Goal: Entertainment & Leisure: Consume media (video, audio)

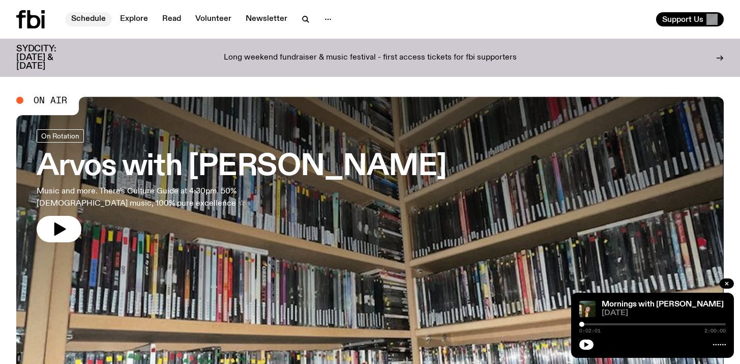
click at [71, 15] on link "Schedule" at bounding box center [88, 19] width 47 height 14
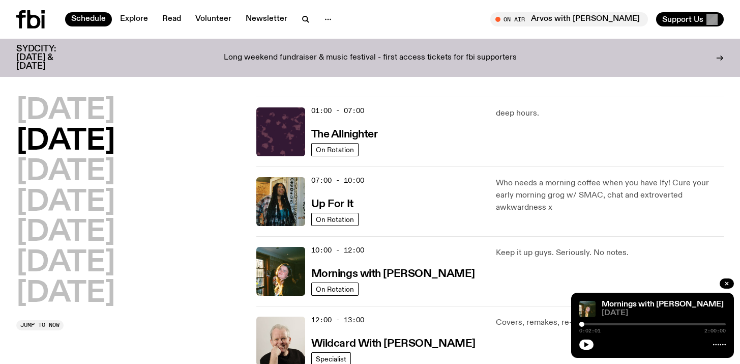
click at [35, 28] on icon at bounding box center [33, 19] width 13 height 18
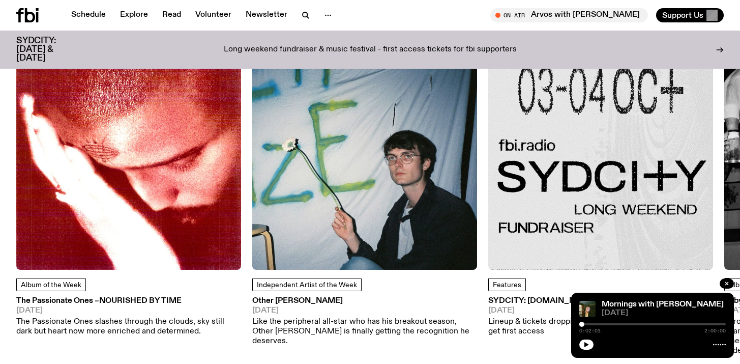
scroll to position [1313, 0]
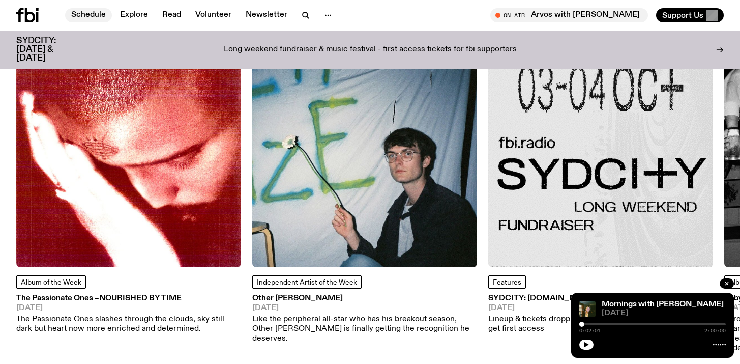
click at [81, 16] on link "Schedule" at bounding box center [88, 15] width 47 height 14
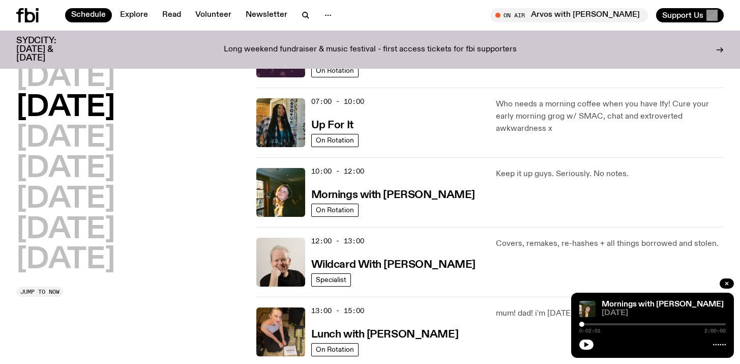
scroll to position [74, 0]
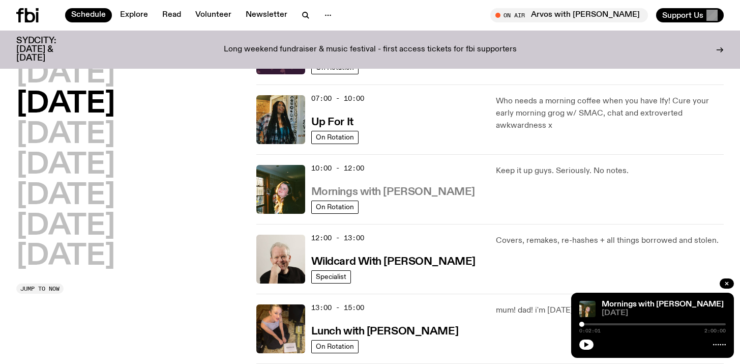
click at [394, 196] on h3 "Mornings with [PERSON_NAME]" at bounding box center [393, 192] width 164 height 11
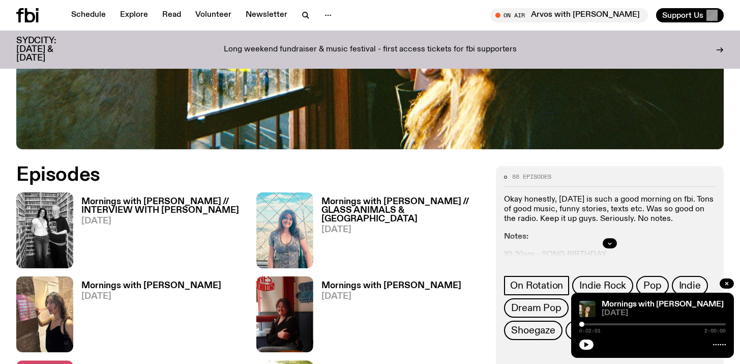
scroll to position [484, 0]
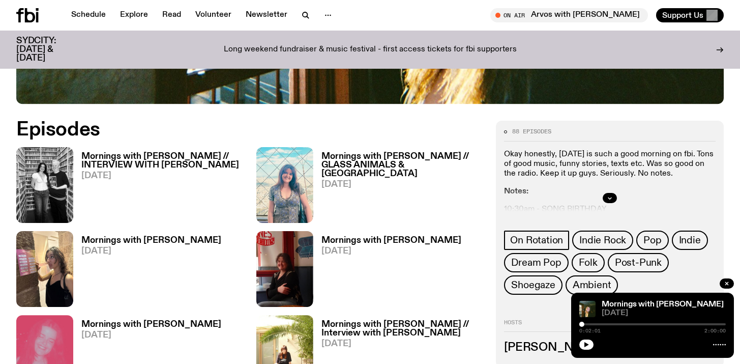
click at [128, 152] on h3 "Mornings with [PERSON_NAME] // INTERVIEW WITH [PERSON_NAME]" at bounding box center [162, 160] width 163 height 17
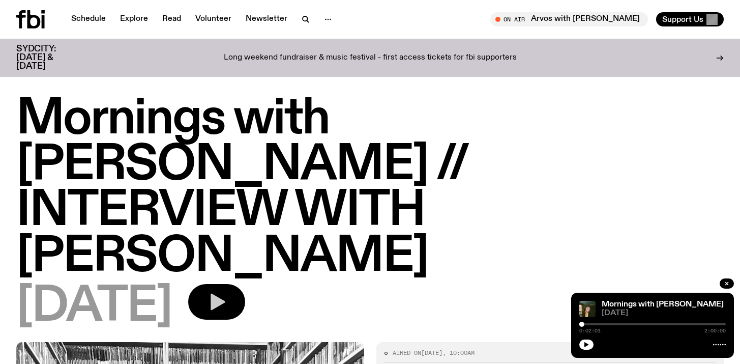
click at [227, 291] on icon "button" at bounding box center [216, 301] width 20 height 20
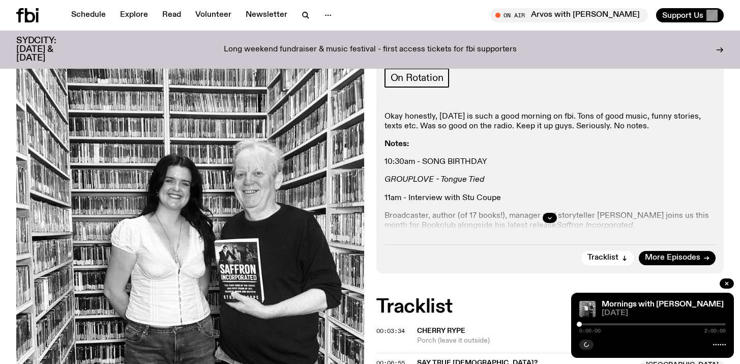
scroll to position [291, 0]
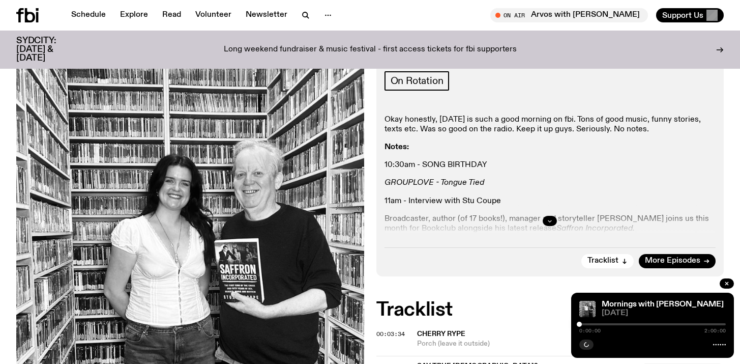
click at [550, 220] on icon "button" at bounding box center [550, 221] width 4 height 2
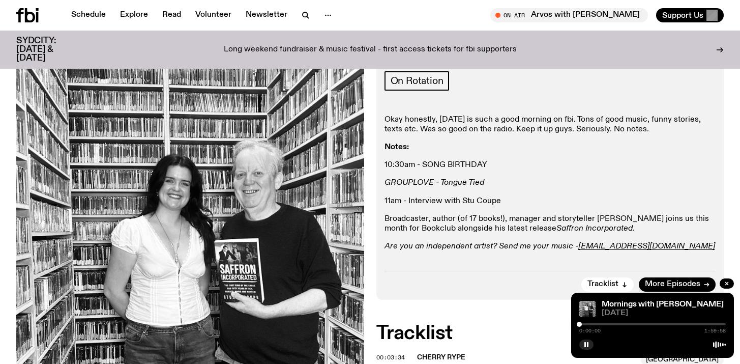
scroll to position [295, 0]
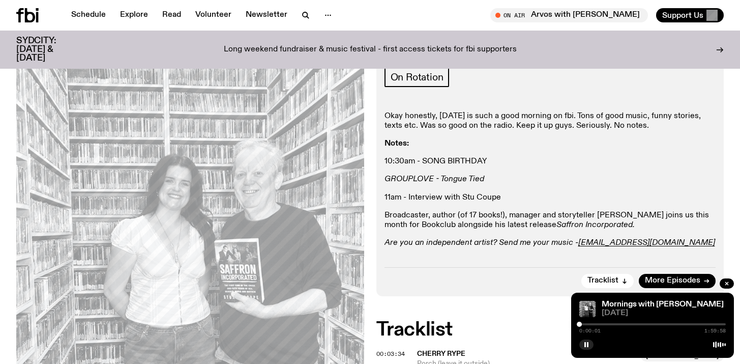
click at [582, 325] on div "0:00:01 1:59:58" at bounding box center [652, 327] width 146 height 12
click at [582, 324] on div at bounding box center [652, 324] width 146 height 2
click at [581, 325] on div at bounding box center [580, 323] width 5 height 5
click at [580, 325] on div at bounding box center [580, 323] width 5 height 5
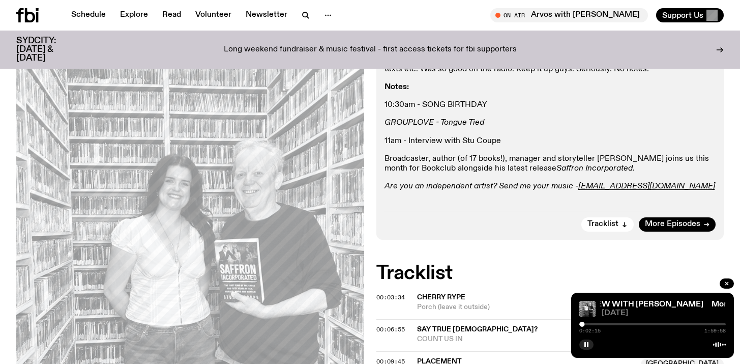
scroll to position [378, 0]
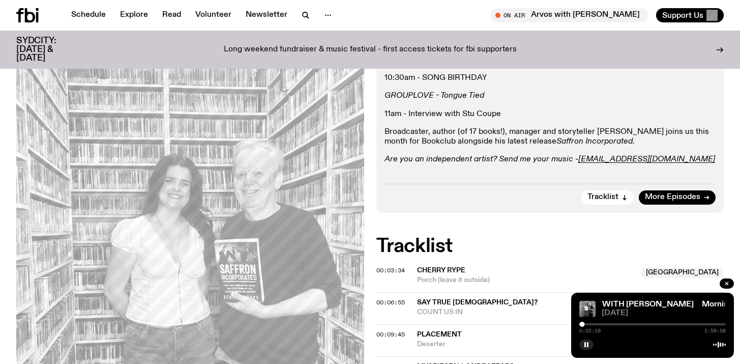
click at [395, 362] on span "00:16:44" at bounding box center [390, 366] width 28 height 8
click at [597, 324] on div at bounding box center [597, 323] width 5 height 5
click at [595, 324] on div at bounding box center [597, 323] width 5 height 5
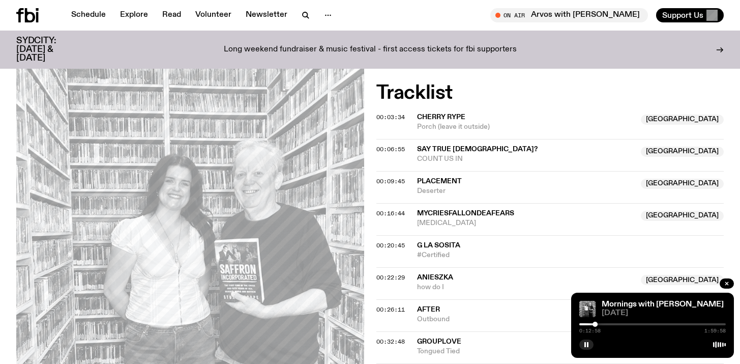
scroll to position [532, 0]
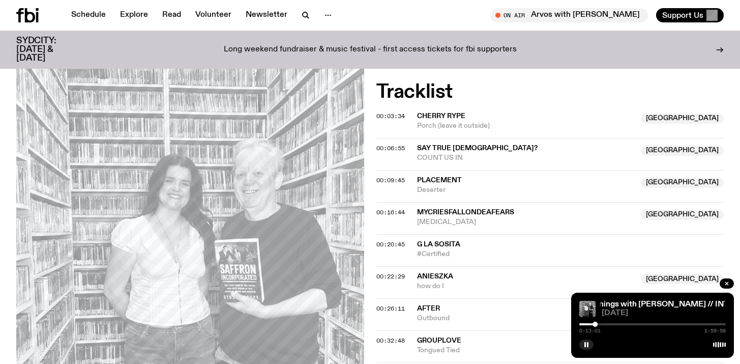
click at [597, 324] on div at bounding box center [595, 323] width 5 height 5
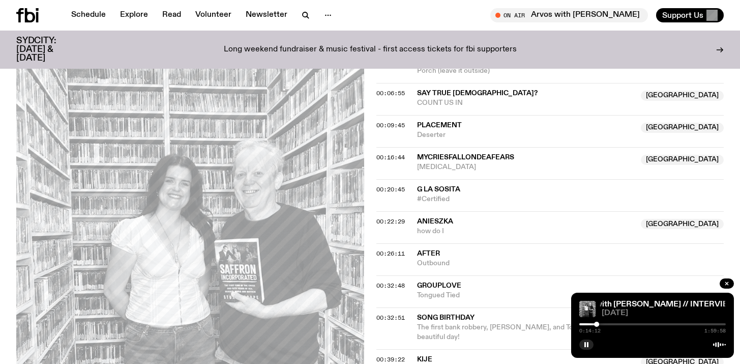
scroll to position [590, 0]
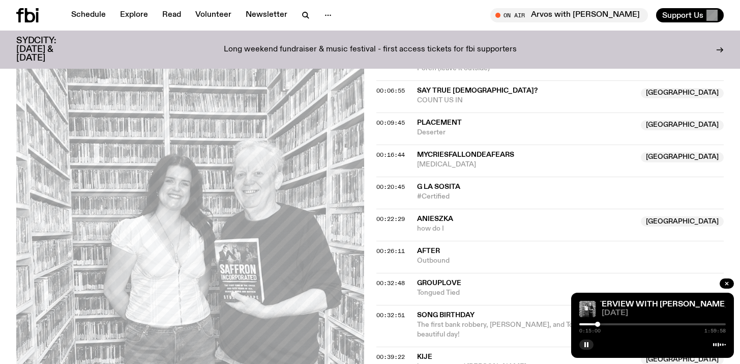
click at [600, 323] on div at bounding box center [652, 324] width 146 height 2
click at [602, 323] on div at bounding box center [600, 323] width 5 height 5
click at [610, 323] on div at bounding box center [652, 324] width 146 height 2
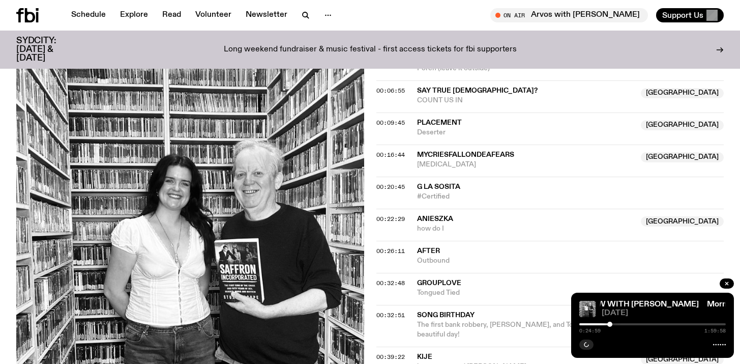
click at [614, 324] on div at bounding box center [652, 324] width 146 height 2
click at [617, 323] on div at bounding box center [652, 324] width 146 height 2
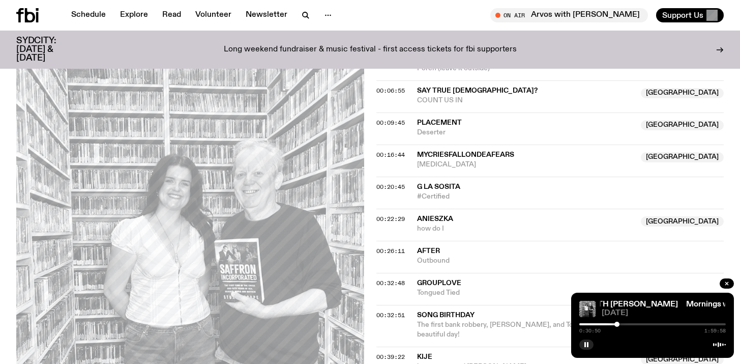
click at [616, 323] on div at bounding box center [616, 323] width 5 height 5
click at [614, 324] on div at bounding box center [614, 323] width 5 height 5
click at [615, 323] on div at bounding box center [614, 323] width 5 height 5
click at [617, 324] on div at bounding box center [617, 323] width 5 height 5
click at [618, 324] on div at bounding box center [617, 323] width 5 height 5
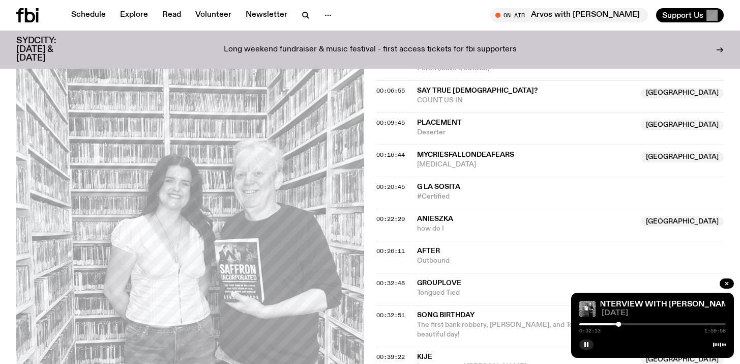
click at [636, 324] on div at bounding box center [635, 323] width 5 height 5
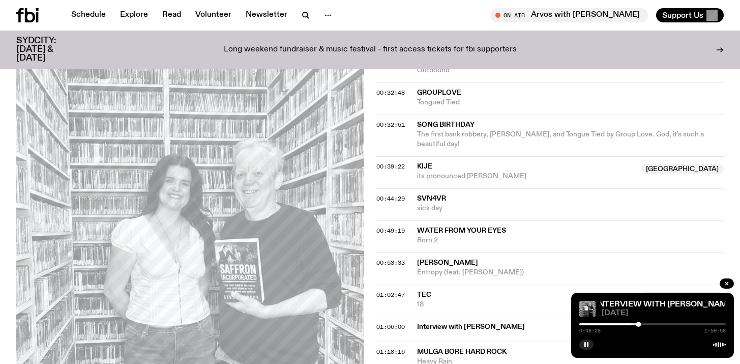
scroll to position [786, 0]
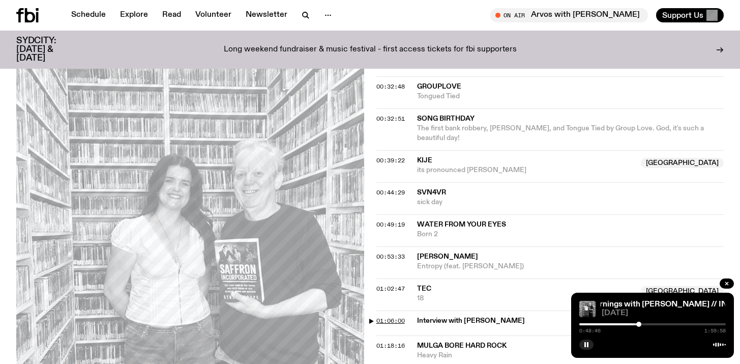
click at [402, 316] on span "01:06:00" at bounding box center [390, 320] width 28 height 8
click at [659, 324] on div at bounding box center [659, 323] width 5 height 5
click at [659, 323] on div at bounding box center [659, 323] width 5 height 5
click at [657, 323] on div at bounding box center [658, 323] width 5 height 5
click at [658, 324] on div at bounding box center [656, 323] width 5 height 5
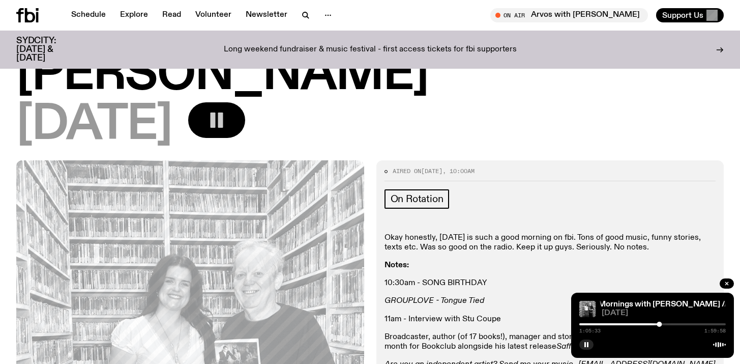
scroll to position [172, 0]
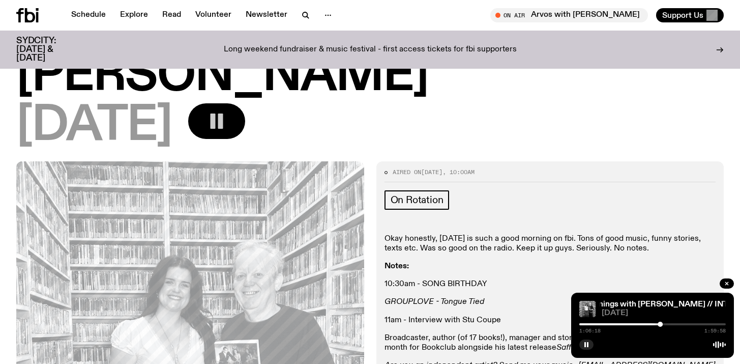
click at [662, 324] on div at bounding box center [660, 323] width 5 height 5
click at [662, 324] on div at bounding box center [661, 323] width 5 height 5
click at [666, 324] on div at bounding box center [652, 324] width 146 height 2
click at [664, 324] on div at bounding box center [664, 323] width 5 height 5
click at [662, 323] on div at bounding box center [664, 323] width 5 height 5
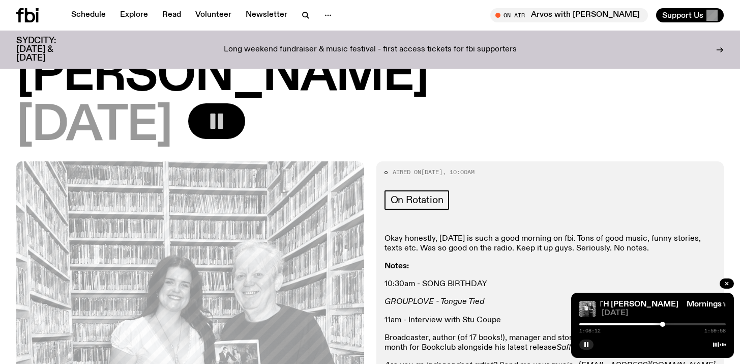
click at [664, 322] on div at bounding box center [662, 323] width 5 height 5
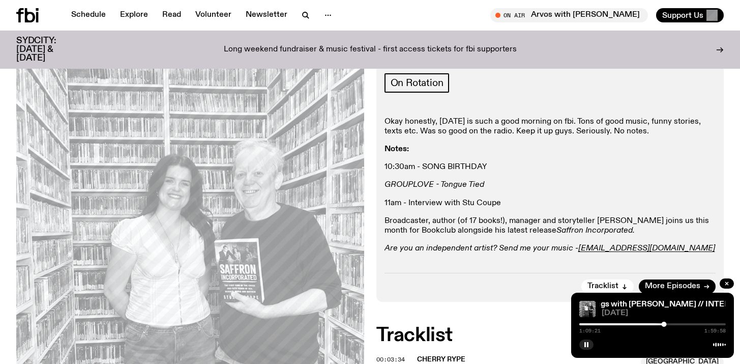
scroll to position [264, 0]
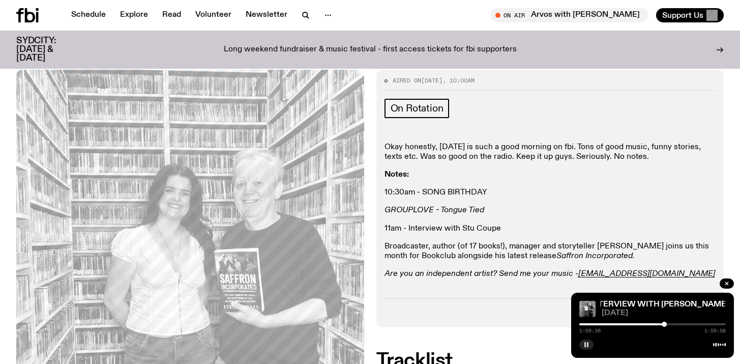
click at [586, 341] on icon "button" at bounding box center [586, 344] width 6 height 6
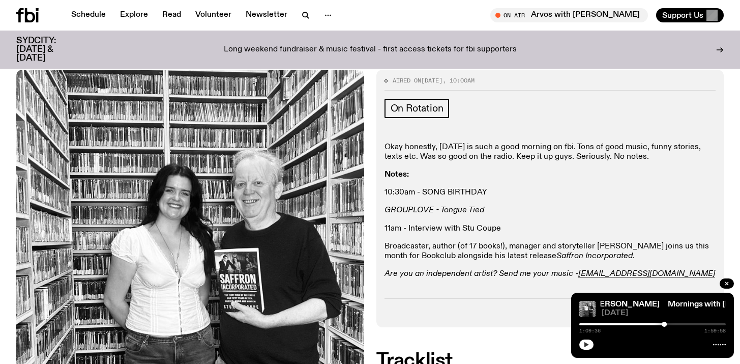
click at [587, 344] on icon "button" at bounding box center [586, 344] width 5 height 5
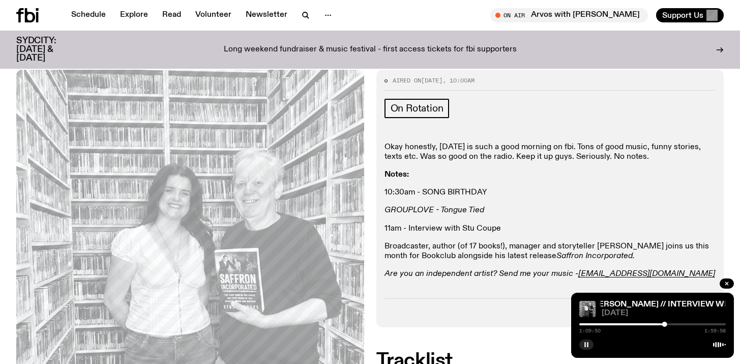
click at [665, 323] on div at bounding box center [664, 323] width 5 height 5
click at [666, 323] on div at bounding box center [665, 323] width 5 height 5
click at [667, 323] on div at bounding box center [667, 323] width 5 height 5
click at [669, 325] on div at bounding box center [668, 323] width 5 height 5
click at [586, 341] on icon "button" at bounding box center [586, 344] width 6 height 6
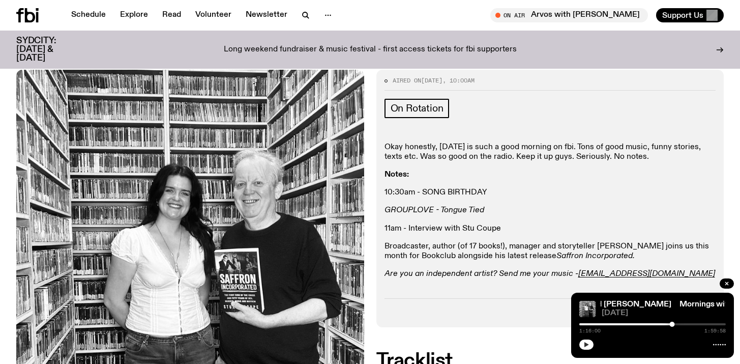
click at [586, 341] on icon "button" at bounding box center [586, 344] width 6 height 6
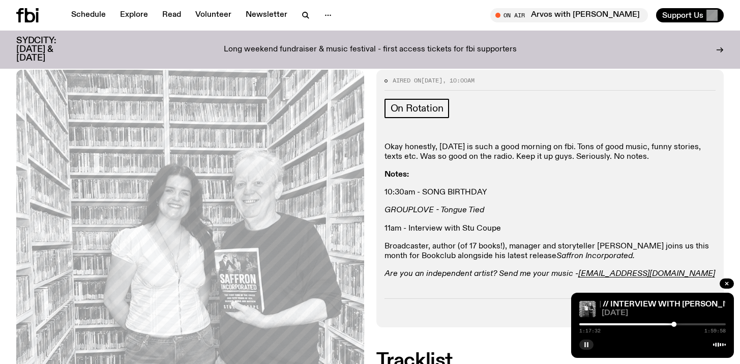
click at [589, 342] on button "button" at bounding box center [586, 344] width 14 height 10
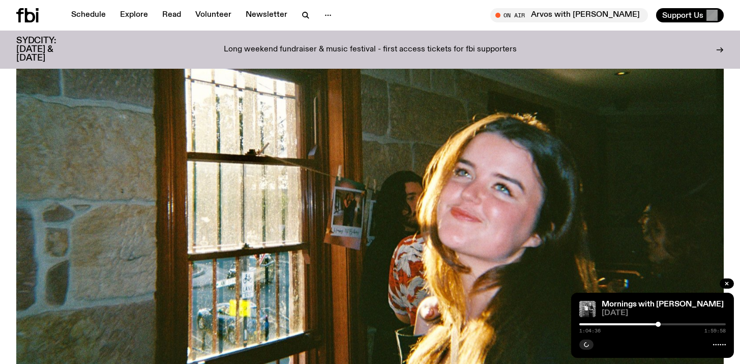
scroll to position [194, 0]
click at [356, 210] on img at bounding box center [369, 195] width 707 height 398
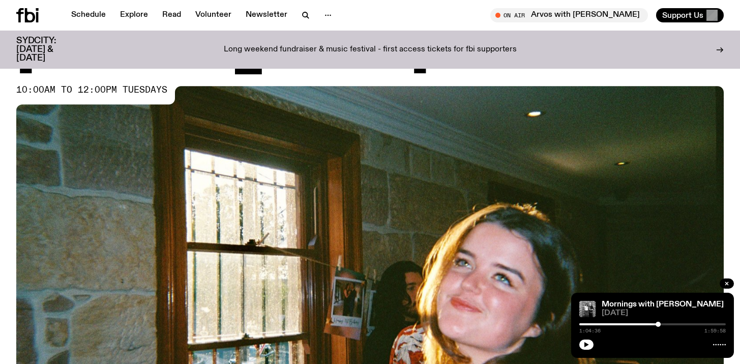
click at [334, 179] on img at bounding box center [369, 285] width 707 height 398
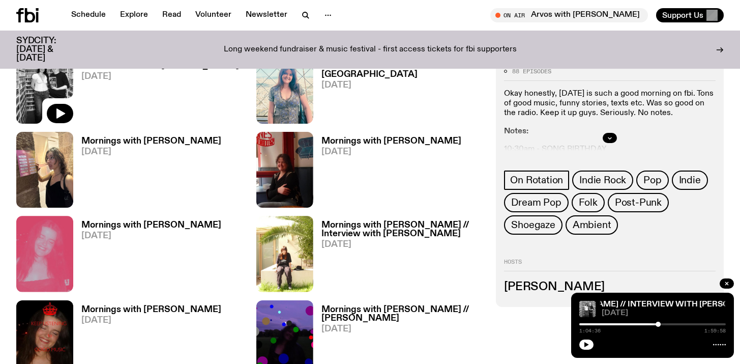
scroll to position [582, 0]
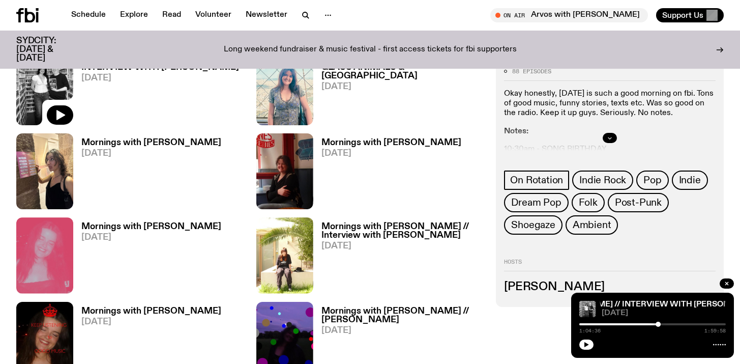
click at [610, 138] on icon "button" at bounding box center [610, 138] width 6 height 6
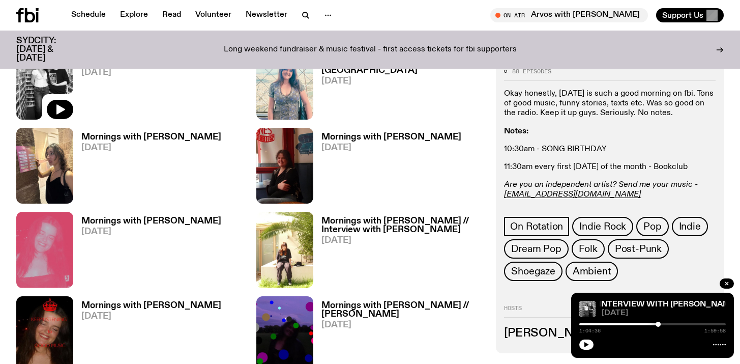
scroll to position [594, 0]
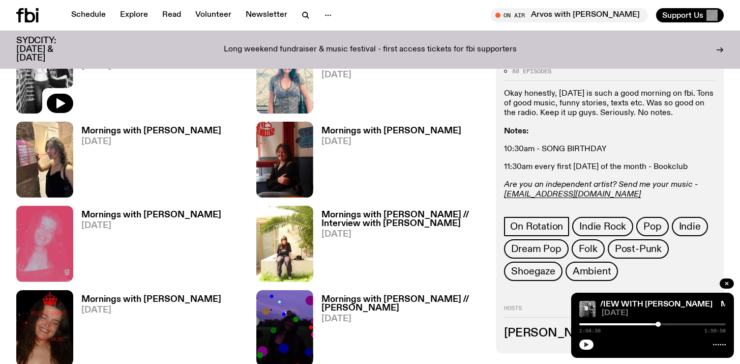
click at [585, 346] on icon "button" at bounding box center [586, 344] width 5 height 5
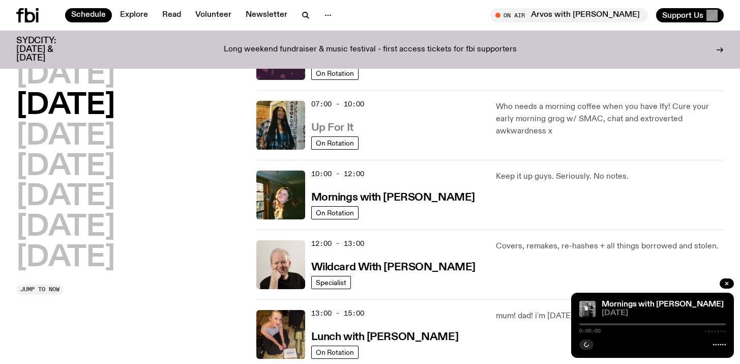
scroll to position [74, 0]
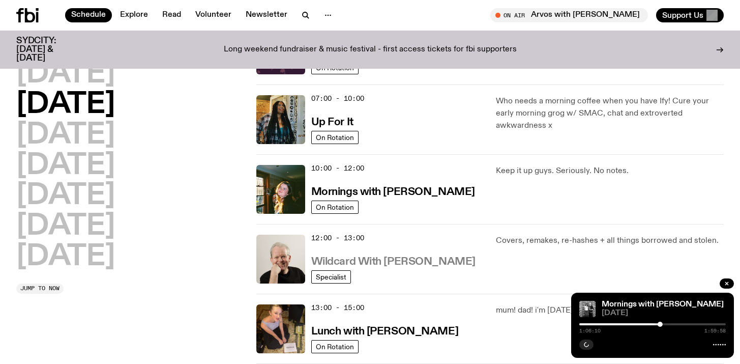
click at [401, 258] on h3 "Wildcard With [PERSON_NAME]" at bounding box center [393, 261] width 164 height 11
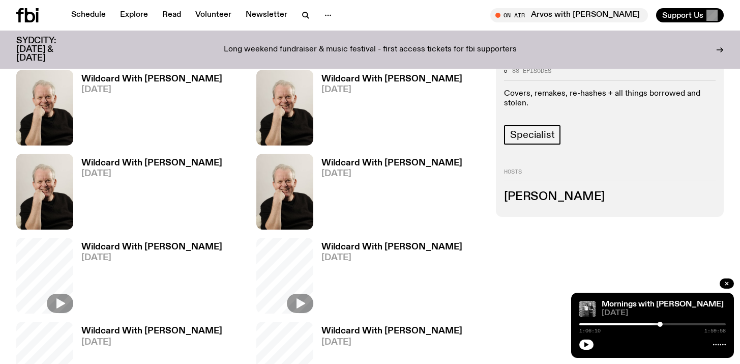
scroll to position [513, 0]
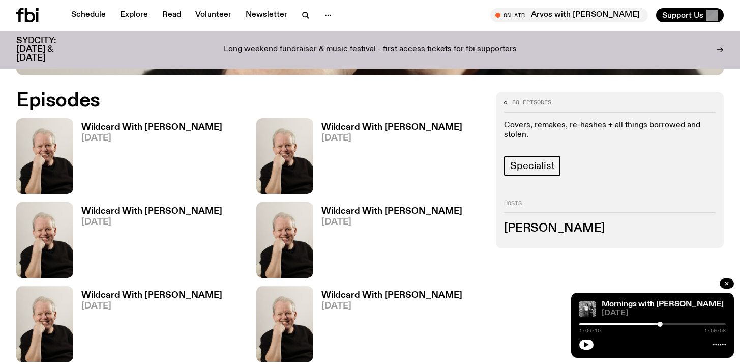
click at [116, 123] on link "Wildcard With Stuart Coupe 02.09.25" at bounding box center [147, 158] width 149 height 71
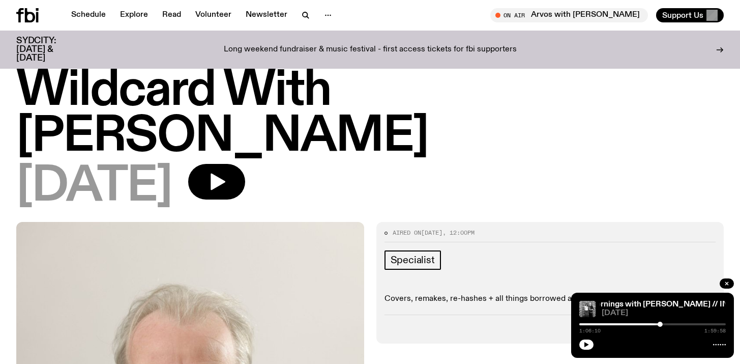
scroll to position [28, 0]
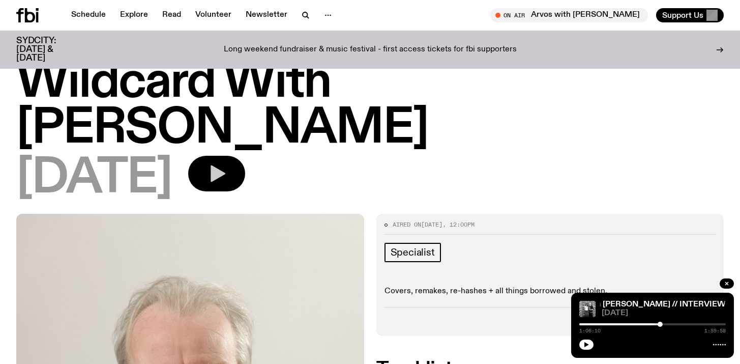
click at [245, 156] on button "button" at bounding box center [216, 174] width 57 height 36
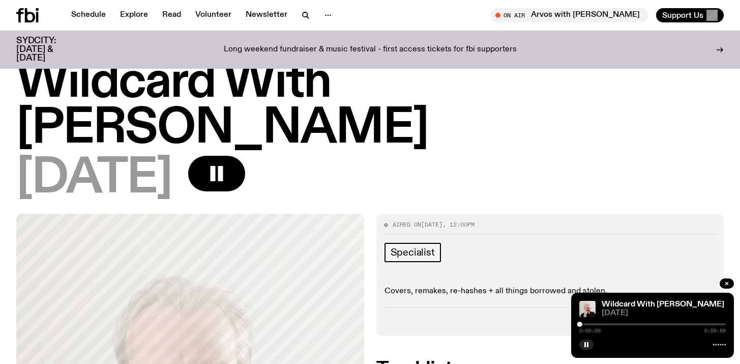
click at [583, 324] on div at bounding box center [652, 324] width 146 height 2
click at [586, 323] on div at bounding box center [652, 324] width 146 height 2
click at [589, 324] on div at bounding box center [652, 324] width 146 height 2
click at [594, 324] on div at bounding box center [652, 324] width 146 height 2
click at [596, 324] on div at bounding box center [593, 323] width 5 height 5
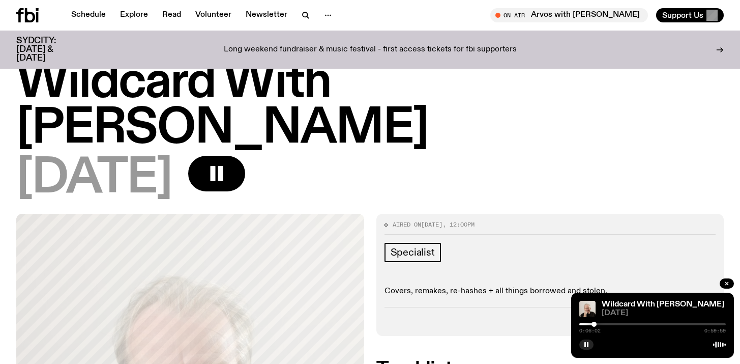
click at [594, 324] on div at bounding box center [593, 323] width 5 height 5
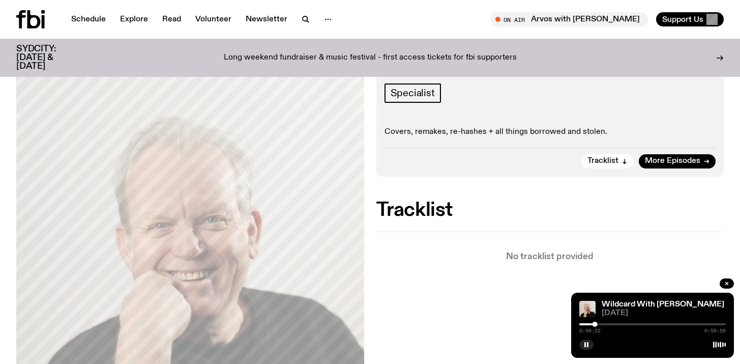
scroll to position [0, 0]
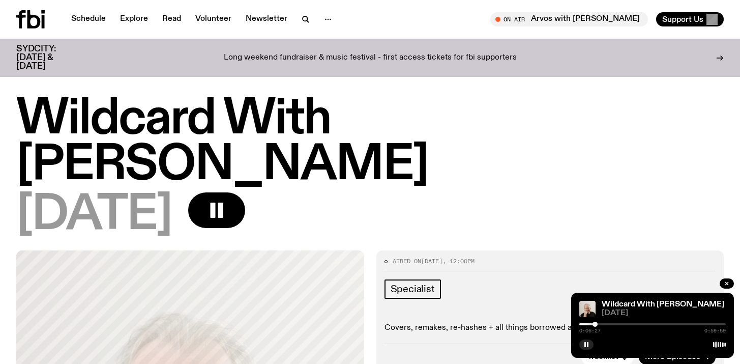
click at [595, 324] on div at bounding box center [595, 323] width 5 height 5
click at [596, 324] on div at bounding box center [595, 323] width 5 height 5
click at [600, 324] on div at bounding box center [598, 323] width 5 height 5
click at [606, 323] on div at bounding box center [652, 324] width 146 height 2
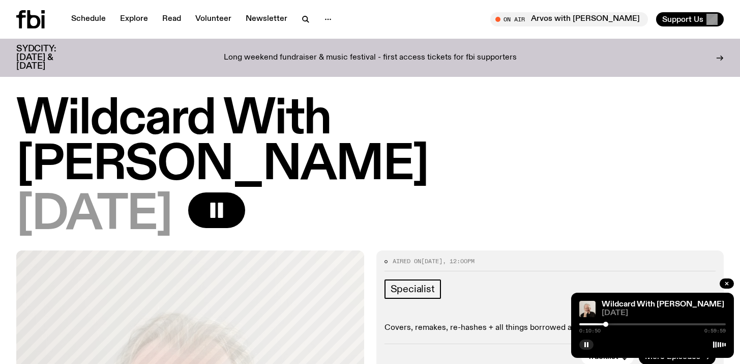
click at [611, 323] on div at bounding box center [652, 324] width 146 height 2
click at [612, 323] on div at bounding box center [611, 323] width 5 height 5
click at [613, 323] on div at bounding box center [613, 323] width 5 height 5
click at [615, 323] on div at bounding box center [614, 323] width 5 height 5
click at [616, 323] on div at bounding box center [615, 323] width 5 height 5
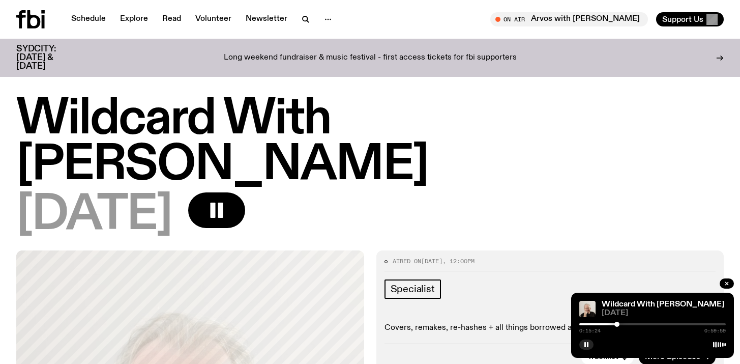
click at [617, 323] on div at bounding box center [616, 323] width 5 height 5
click at [618, 323] on div at bounding box center [618, 323] width 5 height 5
click at [619, 323] on div at bounding box center [618, 323] width 5 height 5
click at [620, 323] on div at bounding box center [619, 323] width 5 height 5
click at [622, 323] on div at bounding box center [620, 323] width 5 height 5
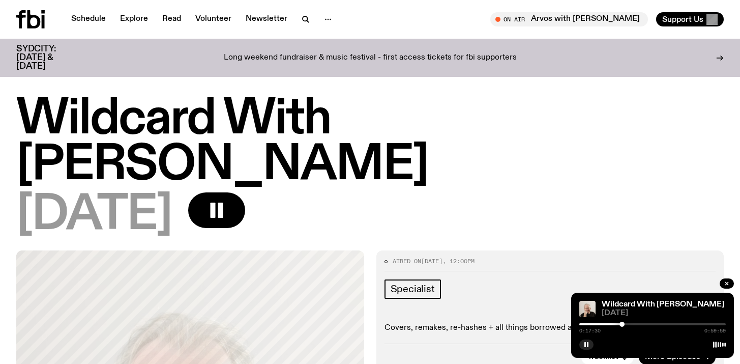
click at [622, 323] on div at bounding box center [621, 323] width 5 height 5
click at [624, 323] on div at bounding box center [623, 323] width 5 height 5
click at [625, 323] on div at bounding box center [623, 323] width 5 height 5
click at [633, 323] on div at bounding box center [652, 324] width 146 height 2
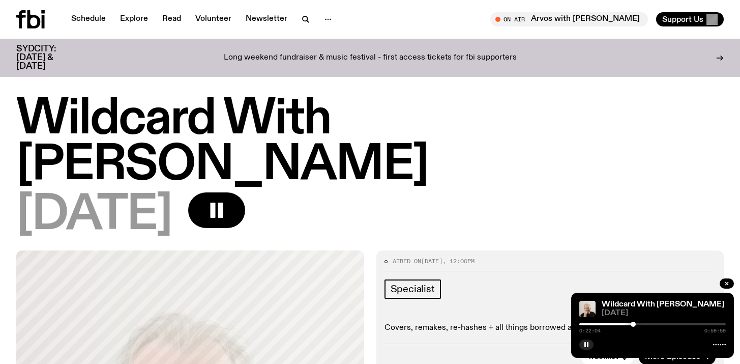
click at [644, 323] on div at bounding box center [652, 324] width 146 height 2
click at [648, 324] on div at bounding box center [652, 324] width 146 height 2
click at [649, 324] on div at bounding box center [648, 323] width 5 height 5
click at [652, 324] on div at bounding box center [652, 324] width 146 height 2
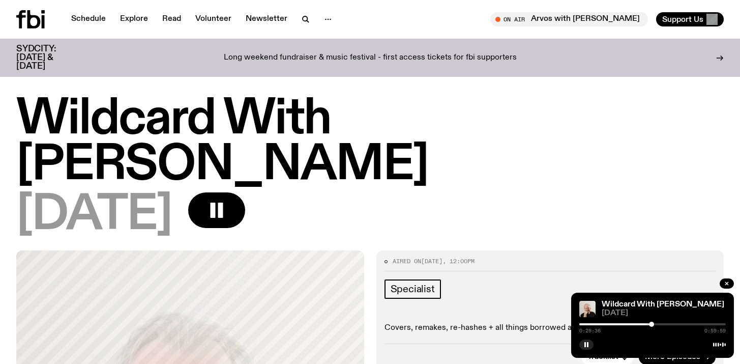
click at [650, 324] on div at bounding box center [651, 323] width 5 height 5
click at [650, 323] on div at bounding box center [650, 323] width 5 height 5
click at [653, 323] on div at bounding box center [652, 323] width 5 height 5
click at [654, 323] on div at bounding box center [653, 323] width 5 height 5
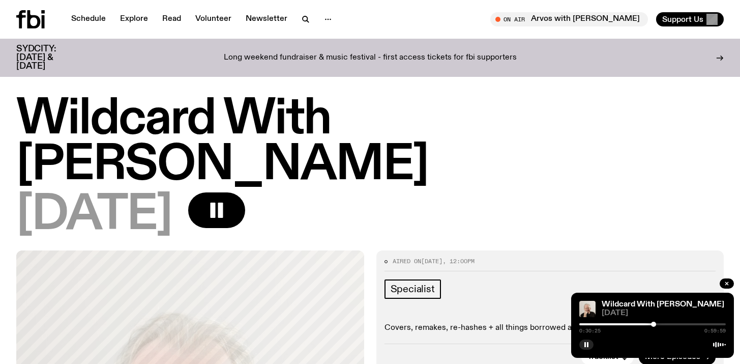
click at [644, 295] on div "Wildcard With Stuart Coupe 02.09.25 0:30:25 0:59:59" at bounding box center [652, 324] width 163 height 65
click at [724, 280] on icon "button" at bounding box center [727, 283] width 6 height 6
